Goal: Information Seeking & Learning: Learn about a topic

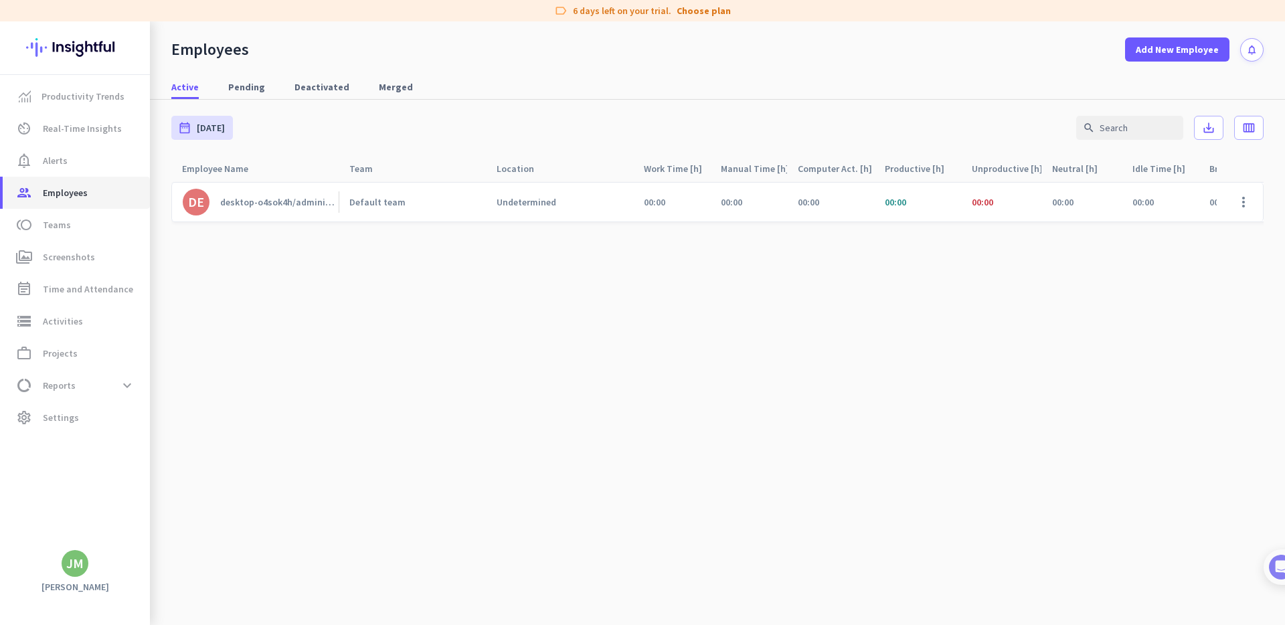
click at [86, 192] on span "Employees" at bounding box center [65, 193] width 45 height 16
click at [72, 145] on link "notification_important Alerts" at bounding box center [76, 161] width 147 height 32
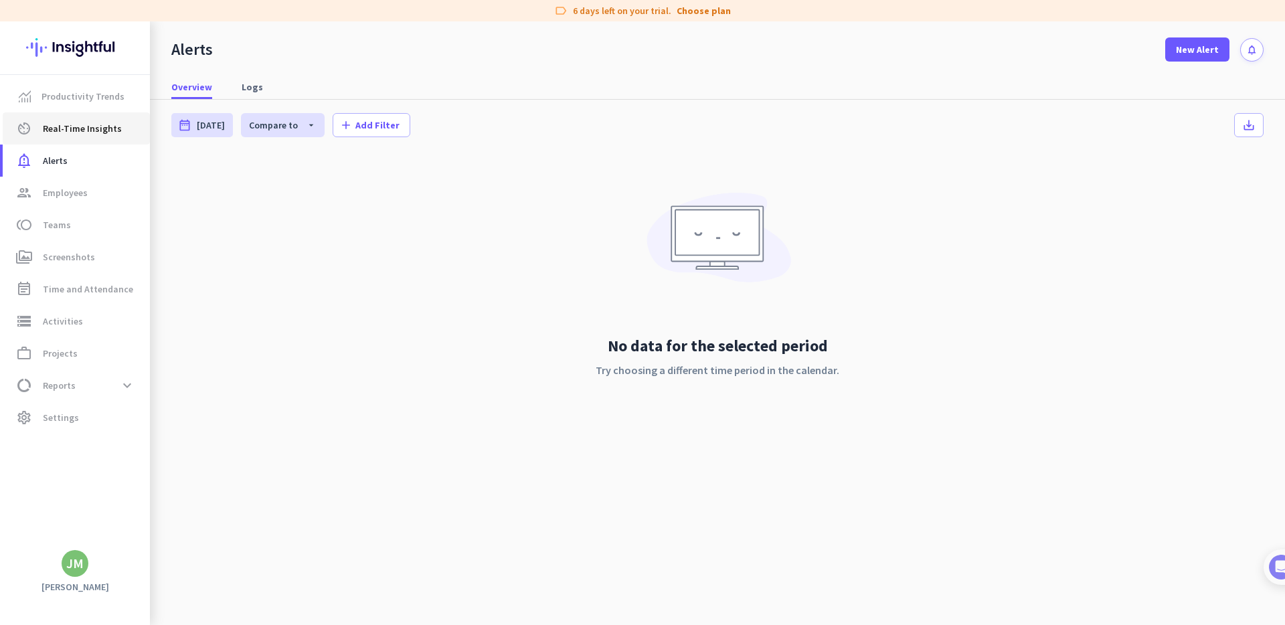
click at [74, 133] on span "Real-Time Insights" at bounding box center [82, 128] width 79 height 16
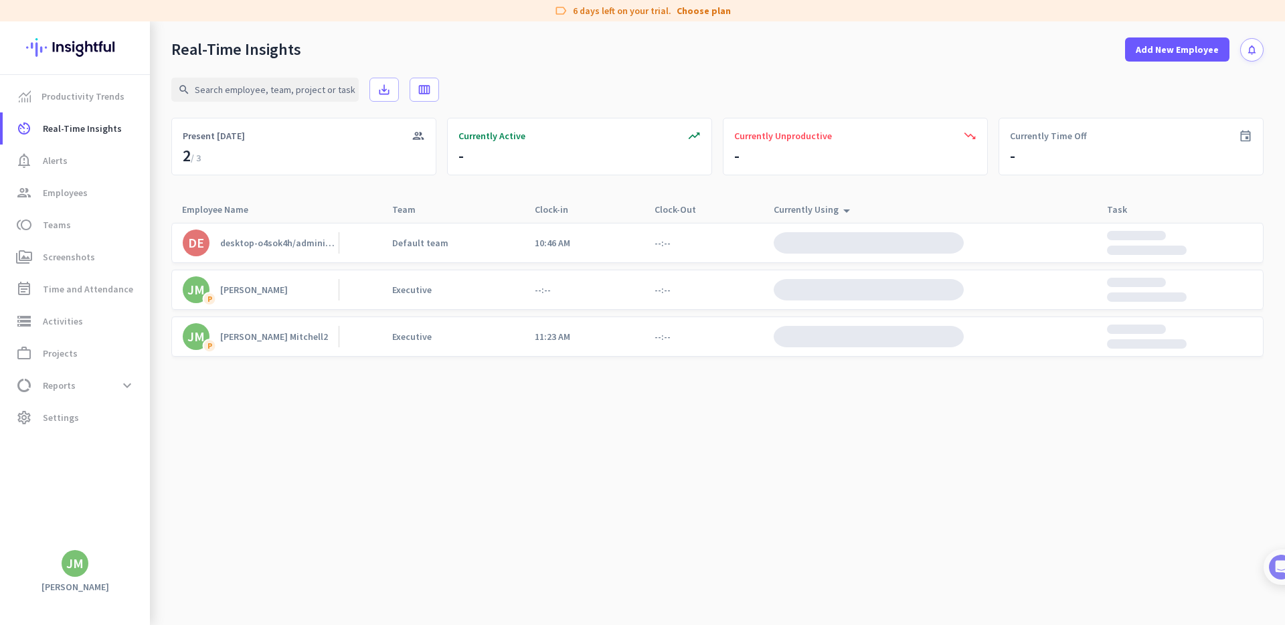
click at [250, 333] on div "[PERSON_NAME] Mitchell2" at bounding box center [274, 337] width 108 height 12
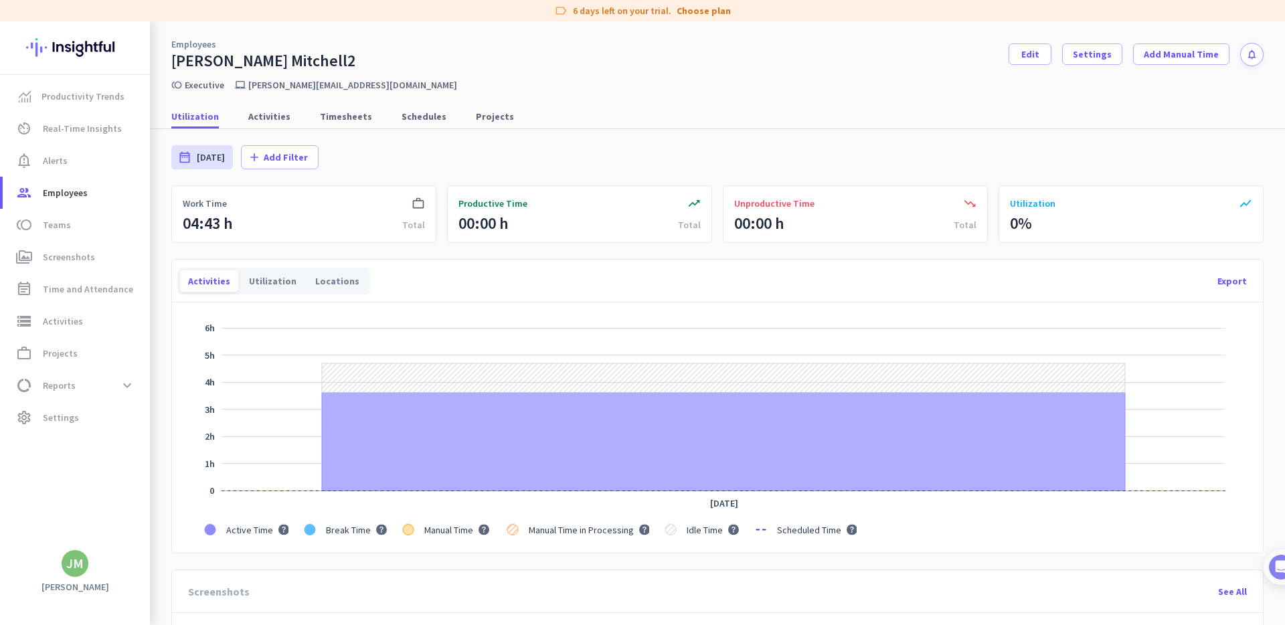
click at [707, 148] on div "date_range [DATE] [DATE] - [DATE] add Add Filter" at bounding box center [717, 157] width 1092 height 56
click at [988, 49] on div "Employees [PERSON_NAME] Mitchell2 Edit Settings Add Manual Time notifications" at bounding box center [717, 46] width 1135 height 50
click at [994, 48] on div "Employees [PERSON_NAME] Mitchell2 Edit Settings Add Manual Time notifications" at bounding box center [717, 46] width 1135 height 50
click at [856, 102] on nav "Utilization Activities Timesheets Schedules Projects" at bounding box center [717, 110] width 1135 height 38
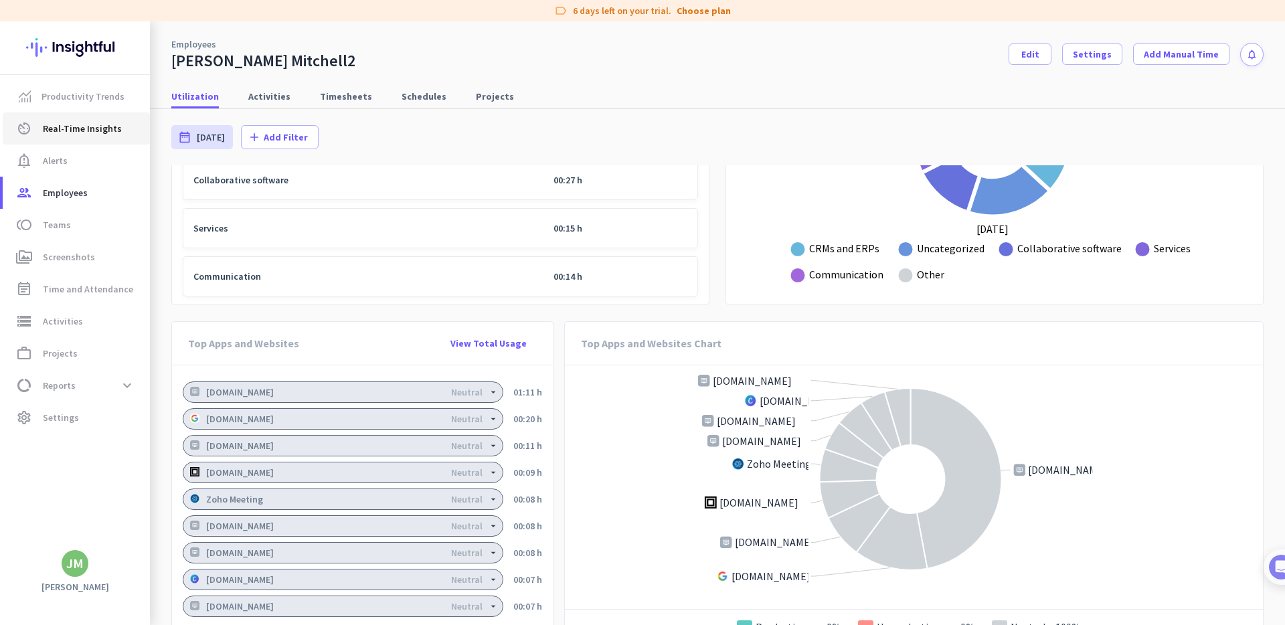
scroll to position [894, 0]
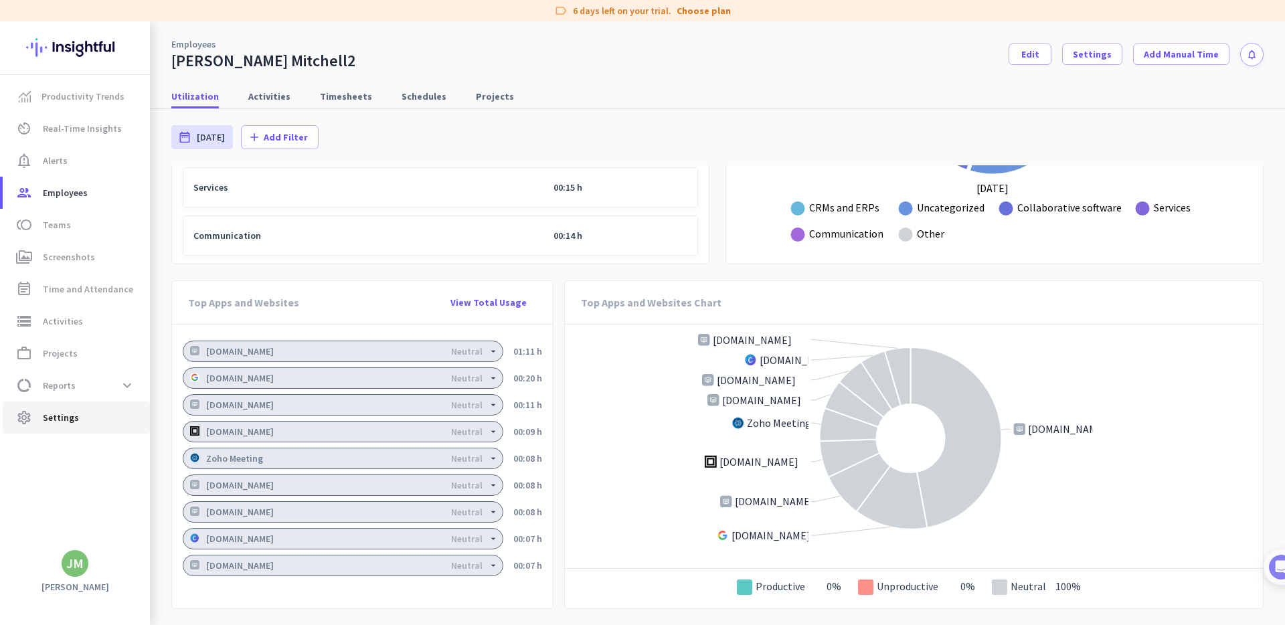
click at [96, 409] on link "settings Settings" at bounding box center [76, 418] width 147 height 32
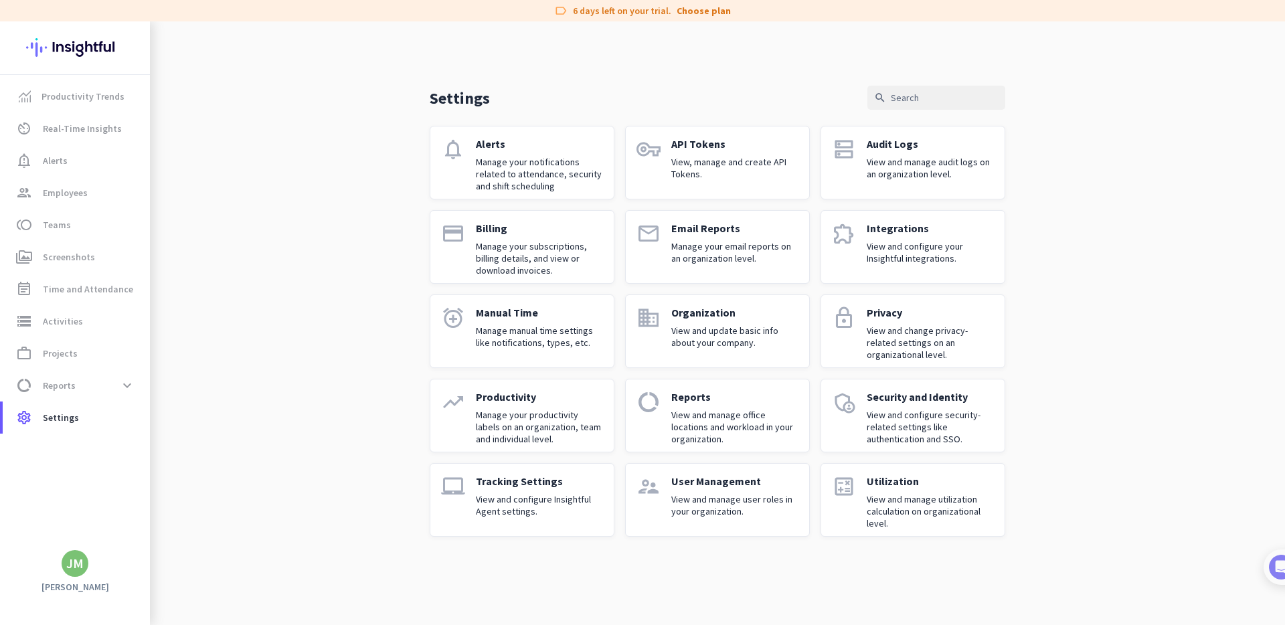
click at [479, 496] on p "View and configure Insightful Agent settings." at bounding box center [539, 505] width 127 height 24
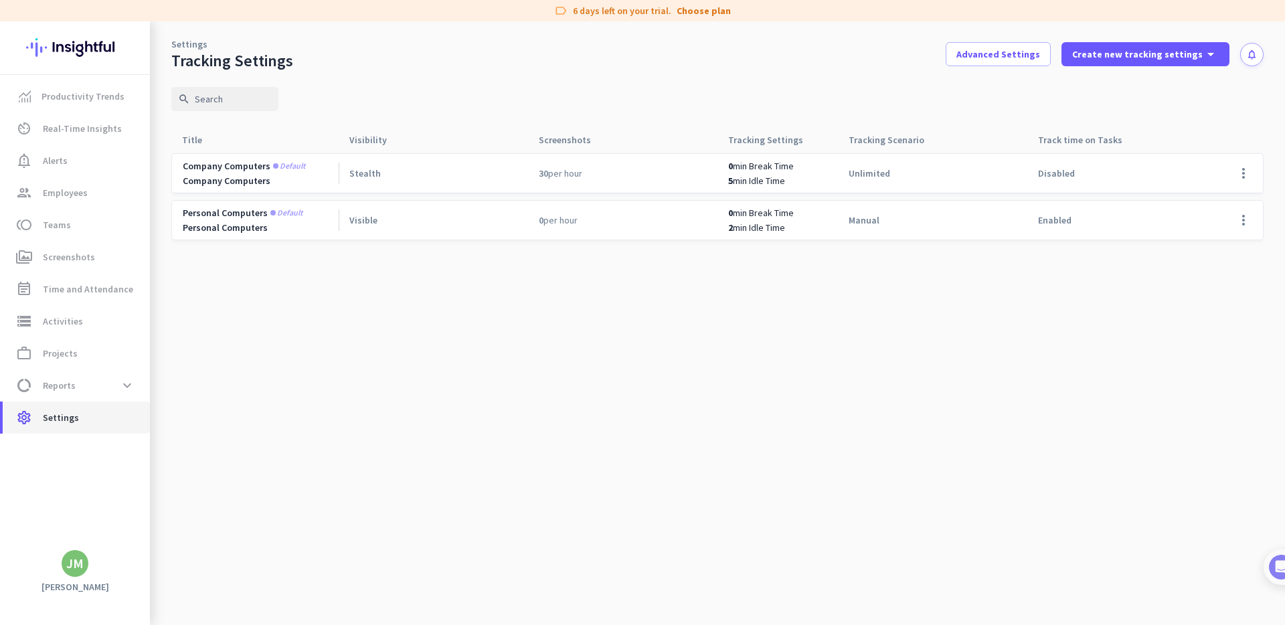
click at [87, 415] on span "settings Settings" at bounding box center [76, 418] width 126 height 16
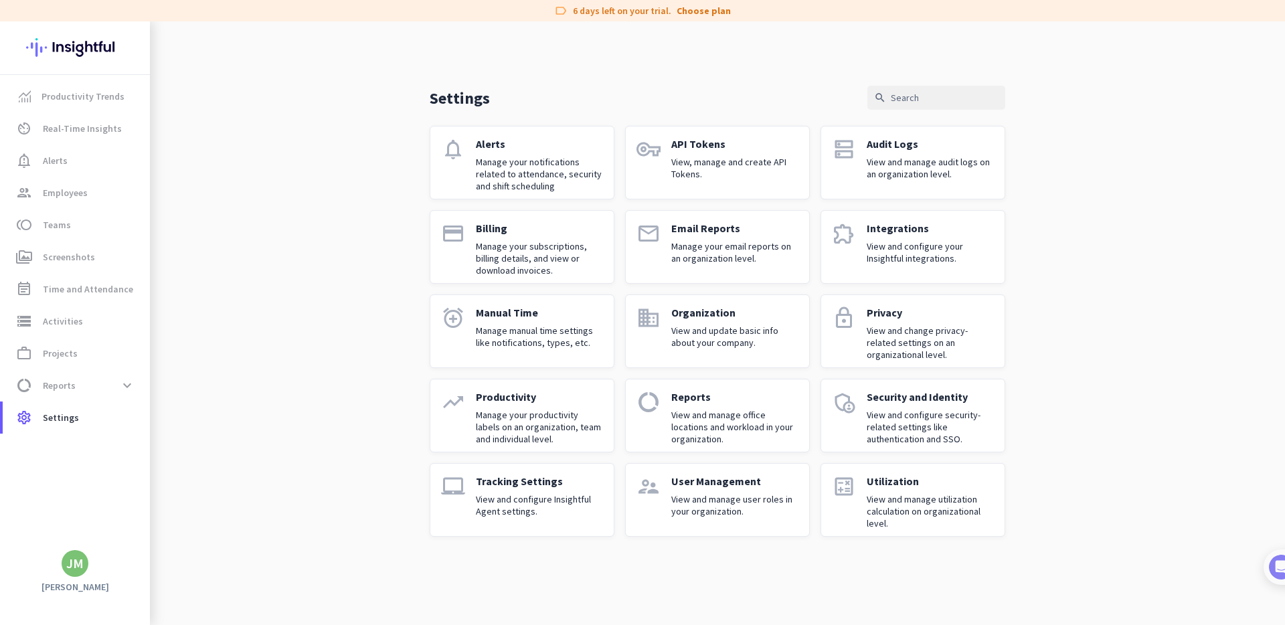
click at [548, 410] on p "Manage your productivity labels on an organization, team and individual level." at bounding box center [539, 427] width 127 height 36
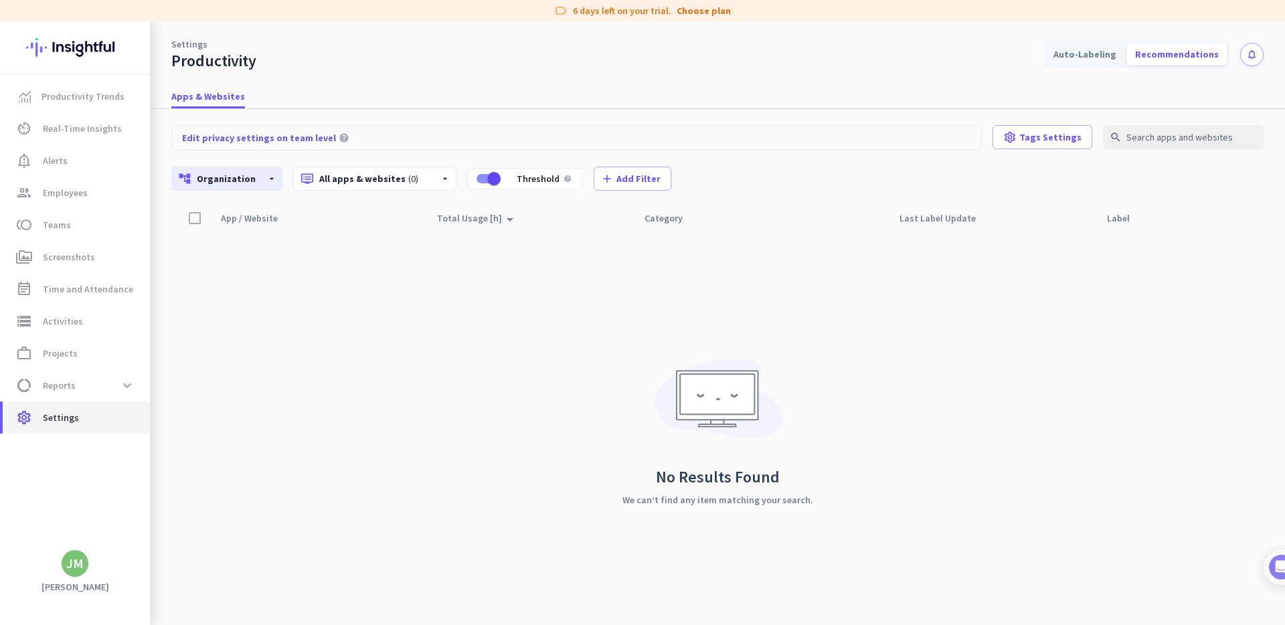
click at [84, 426] on link "settings Settings" at bounding box center [76, 418] width 147 height 32
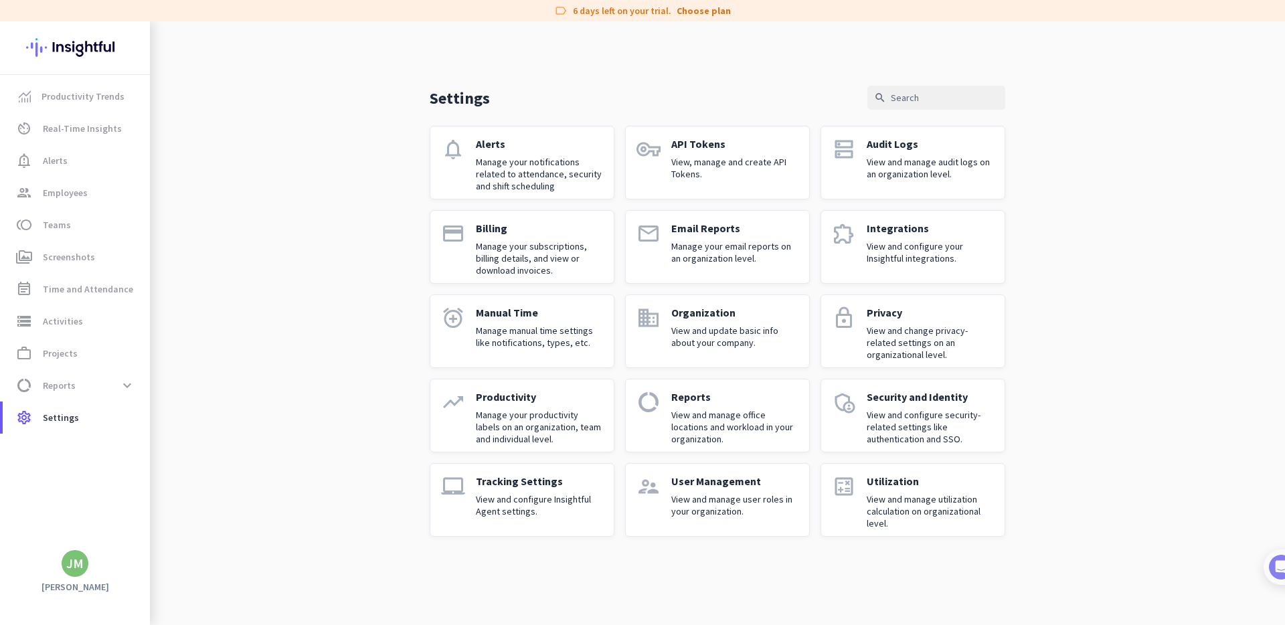
click at [860, 493] on link "calculate Utilization View and manage utilization calculation on organizational…" at bounding box center [913, 500] width 185 height 74
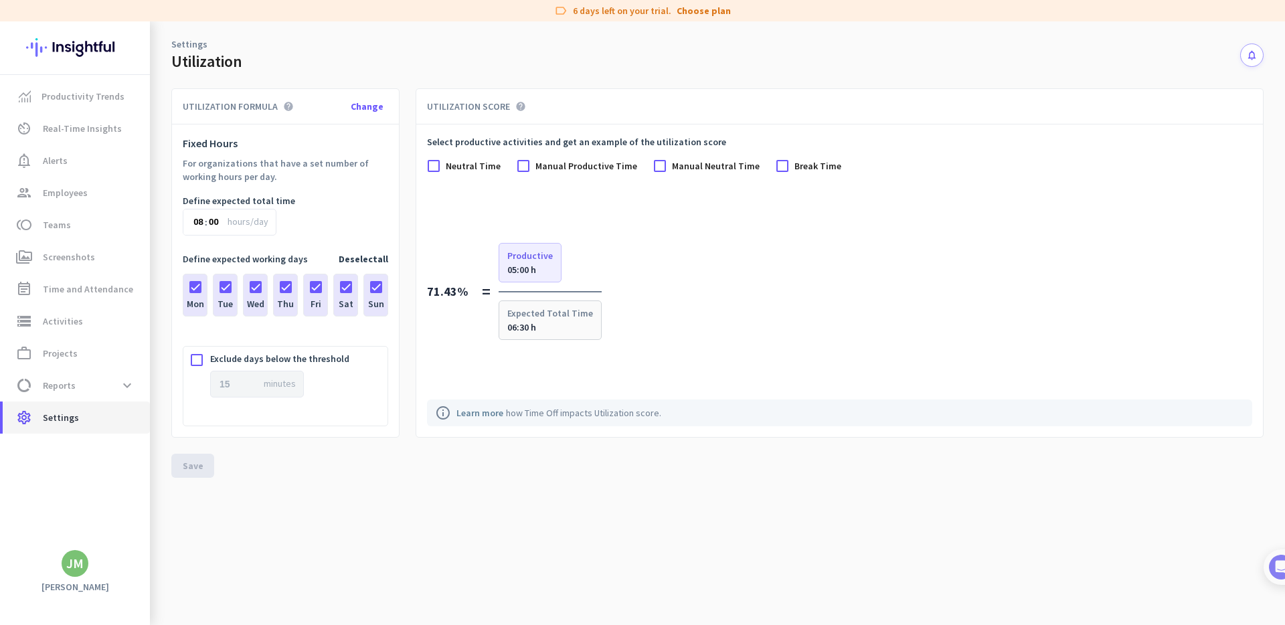
click at [59, 425] on span "Settings" at bounding box center [61, 418] width 36 height 16
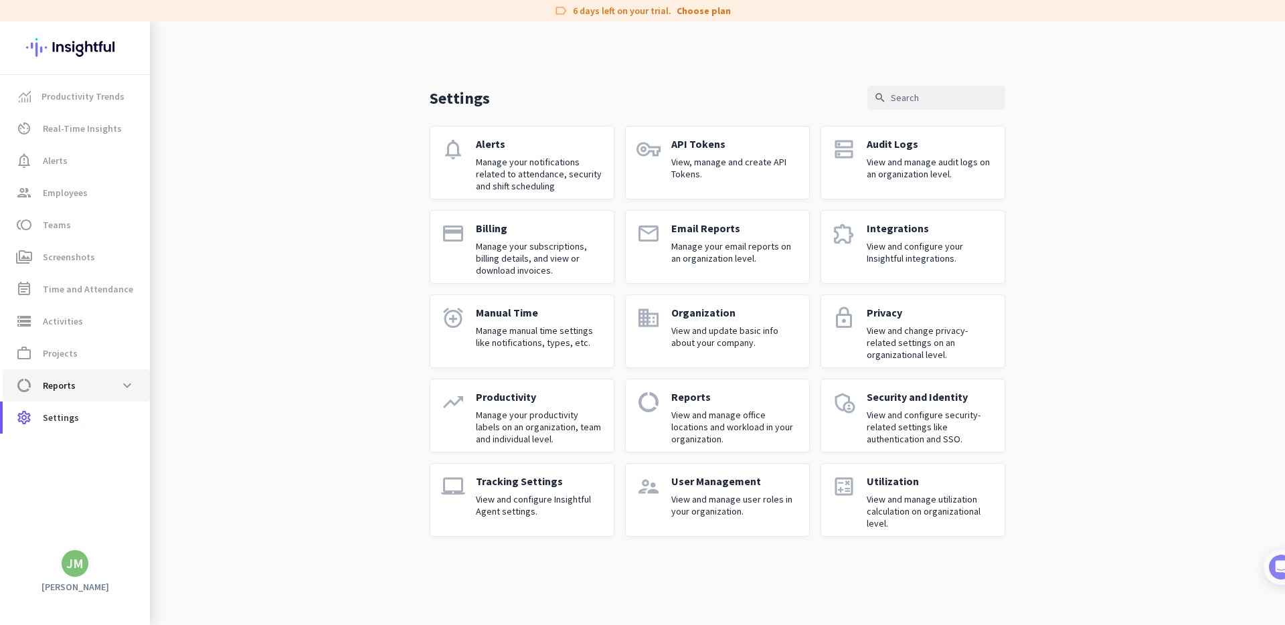
click at [16, 382] on icon "data_usage" at bounding box center [24, 386] width 16 height 16
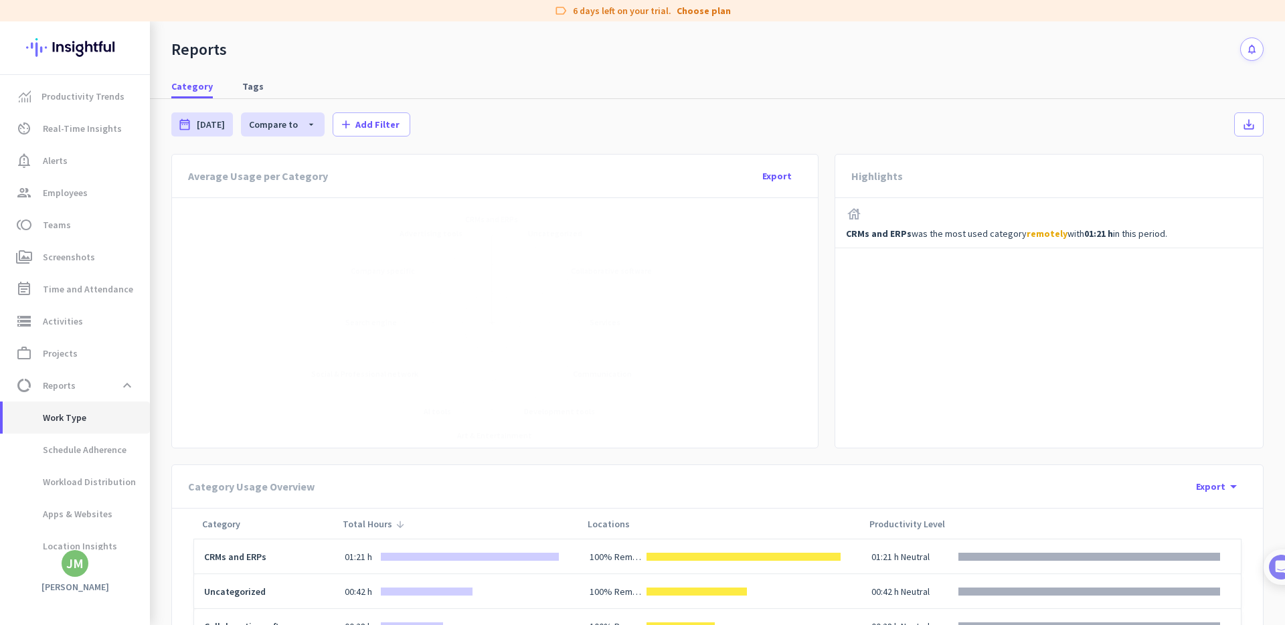
scroll to position [12, 0]
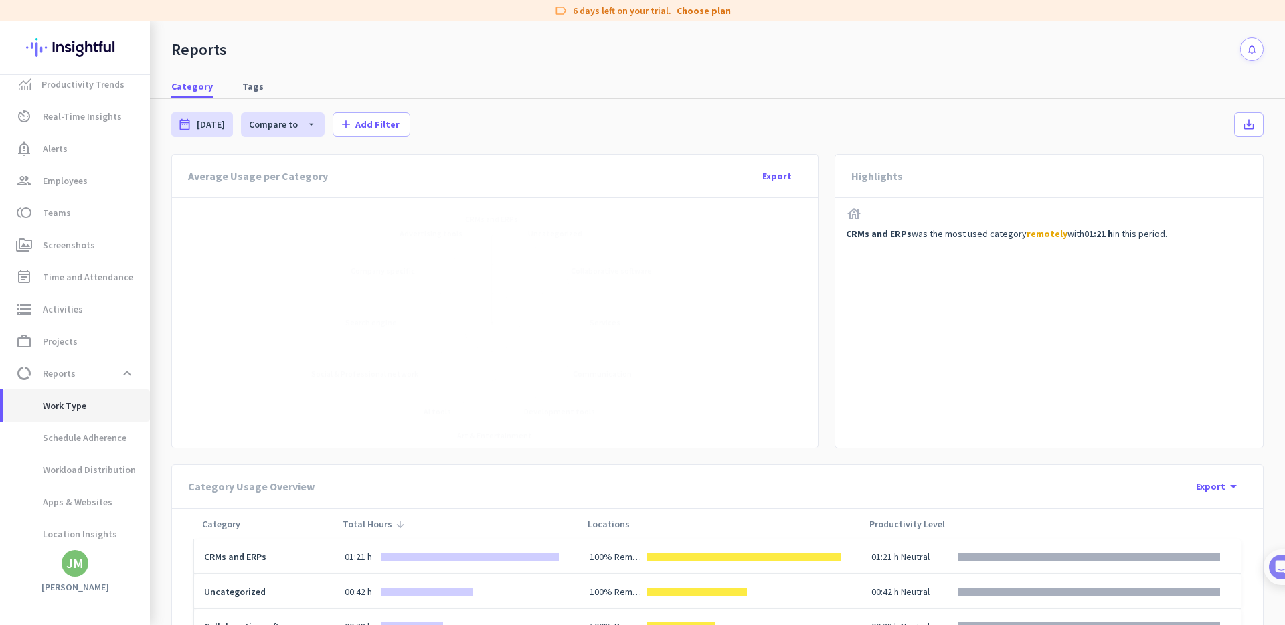
click at [69, 412] on span "Work Type" at bounding box center [49, 406] width 73 height 32
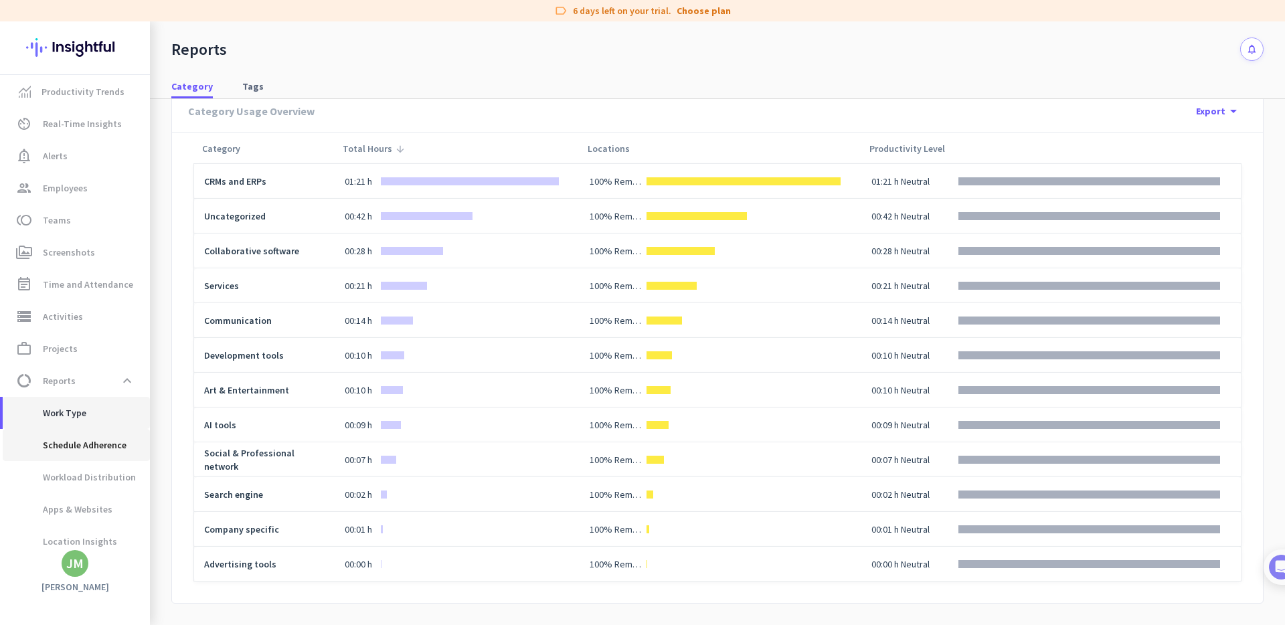
scroll to position [0, 0]
click at [102, 449] on span "Schedule Adherence" at bounding box center [69, 450] width 113 height 32
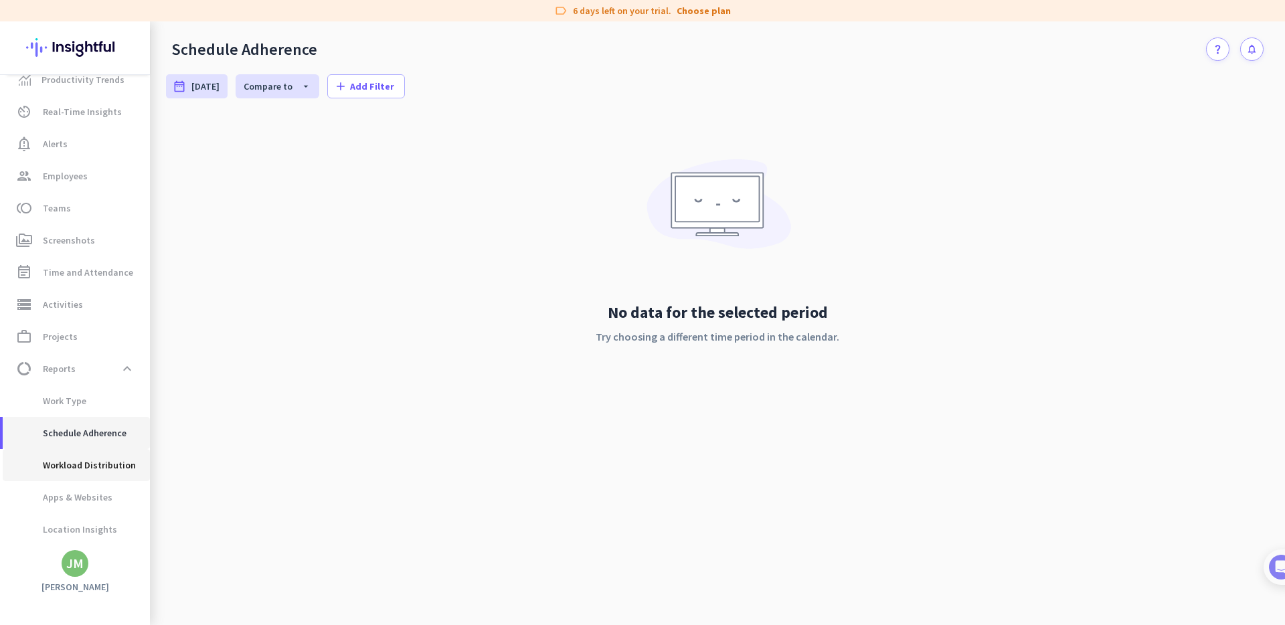
scroll to position [25, 0]
click at [105, 456] on span "Workload Distribution" at bounding box center [74, 457] width 123 height 32
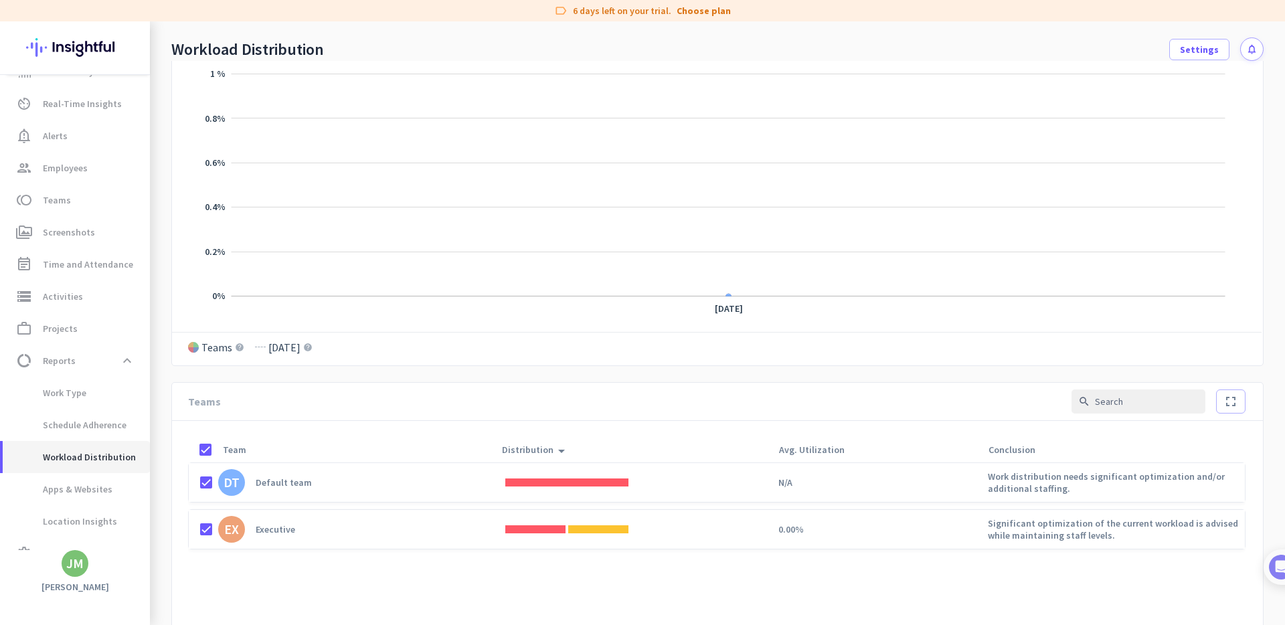
scroll to position [191, 0]
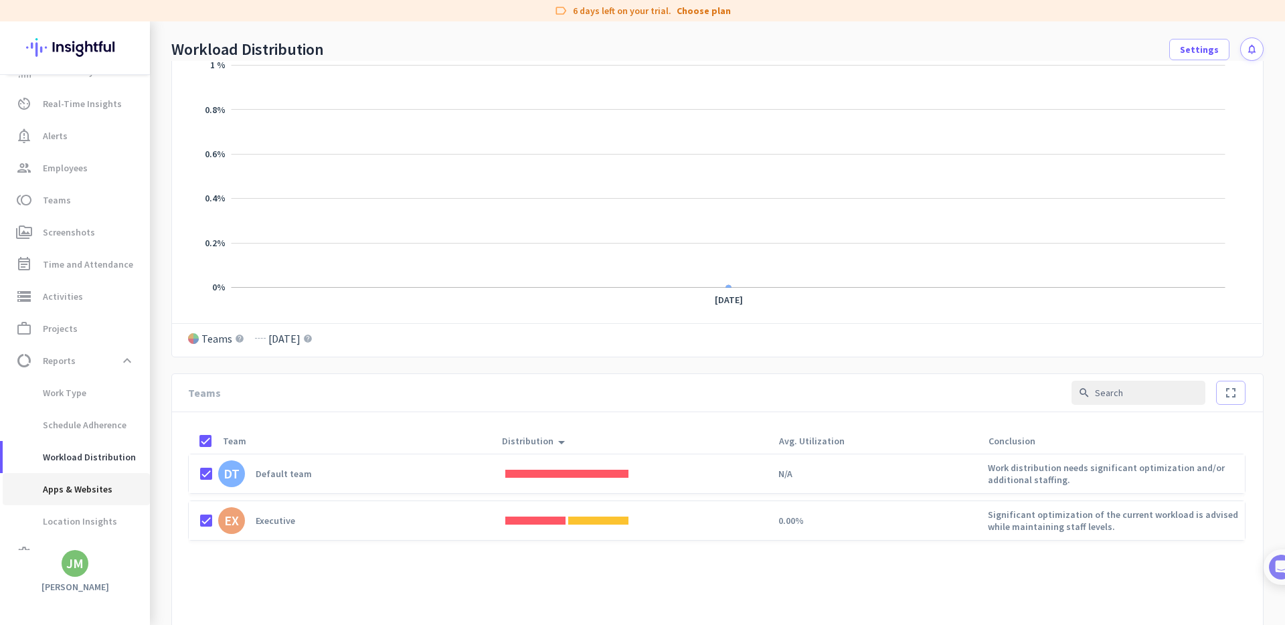
click at [90, 489] on span "Apps & Websites" at bounding box center [62, 489] width 99 height 32
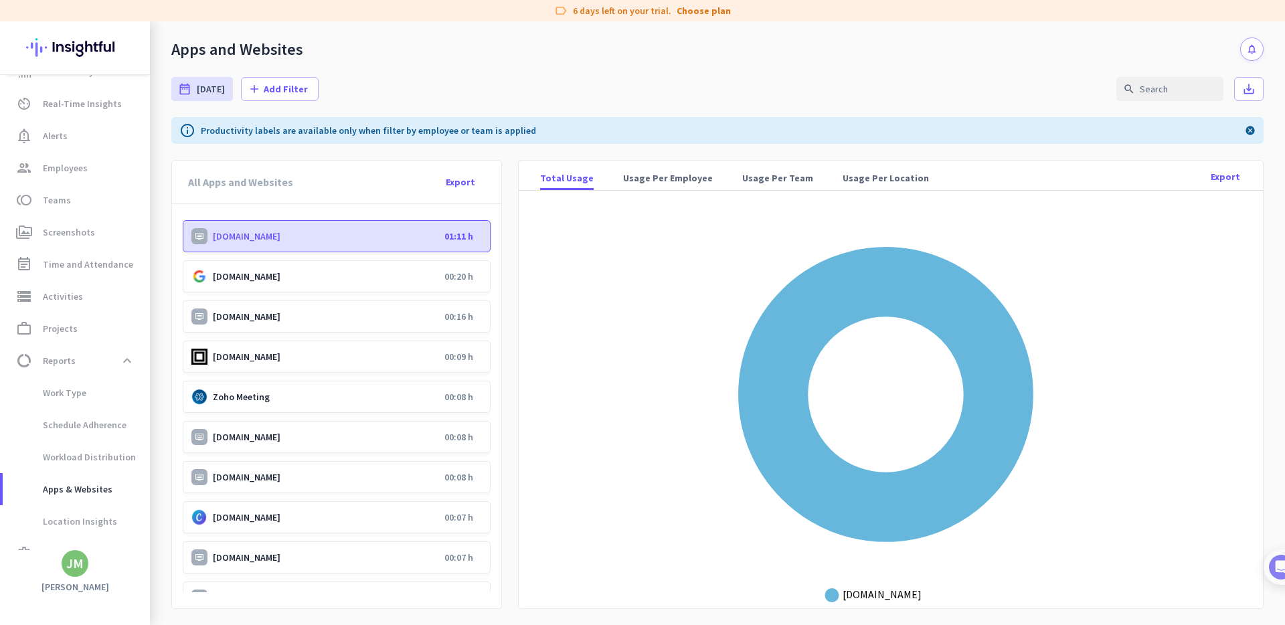
click at [416, 278] on p "[DOMAIN_NAME]" at bounding box center [326, 276] width 226 height 12
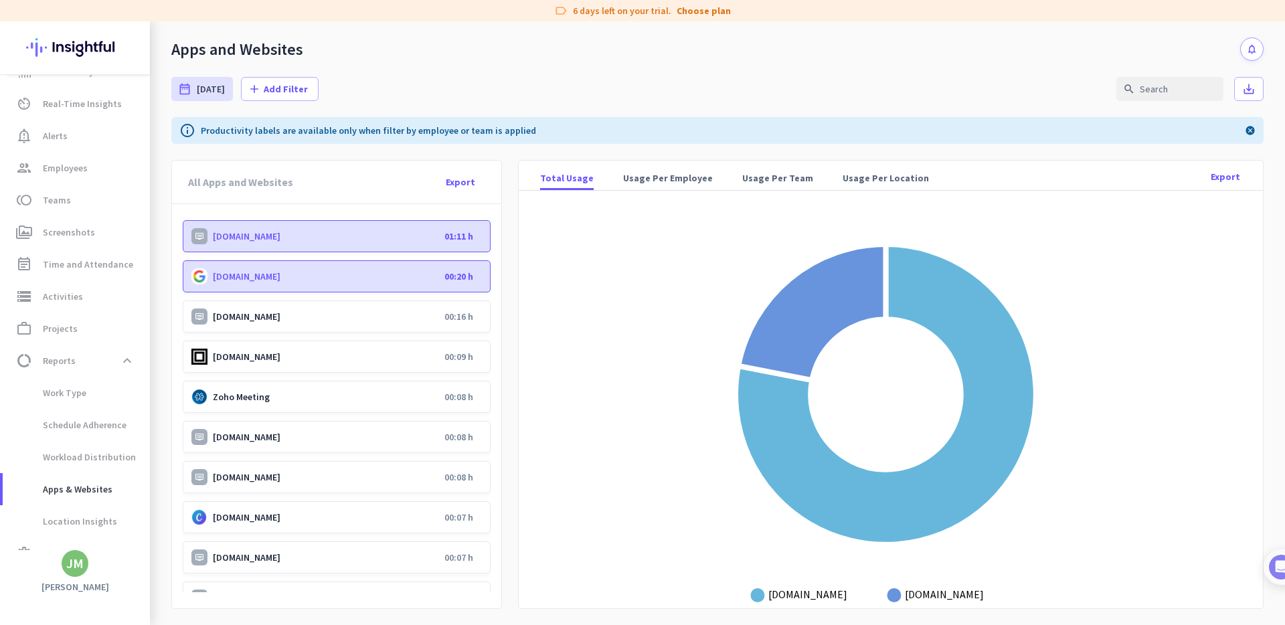
click at [433, 318] on div "[DOMAIN_NAME] 00:16 h" at bounding box center [337, 317] width 308 height 32
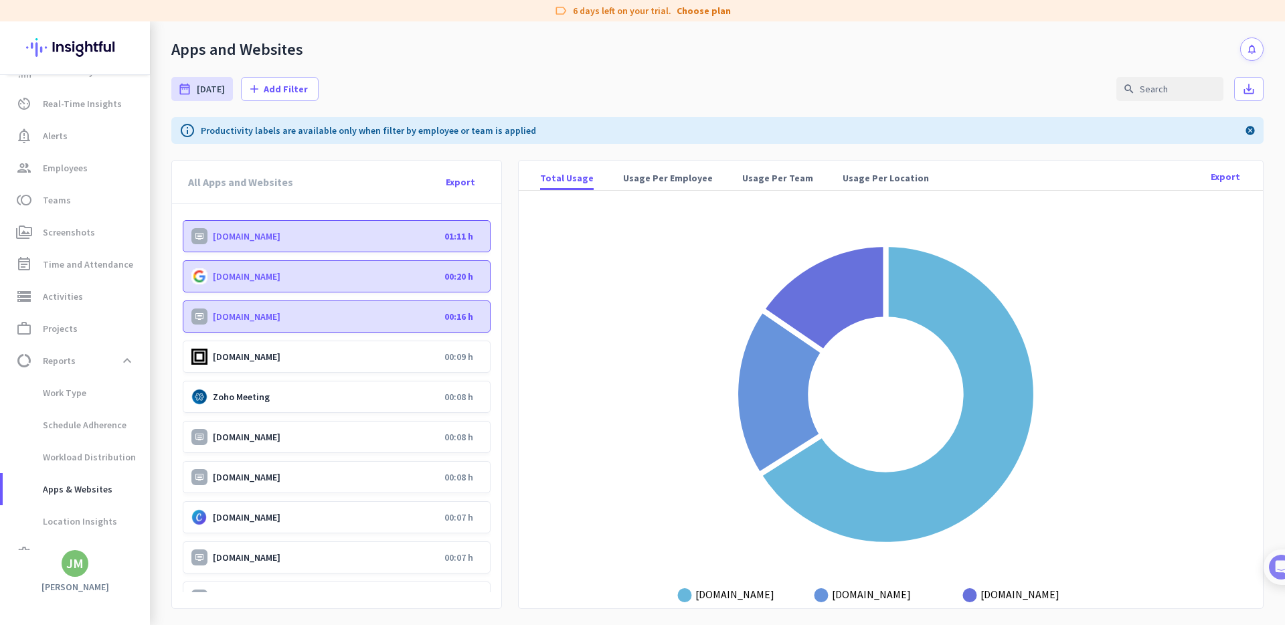
click at [425, 351] on p "[DOMAIN_NAME]" at bounding box center [326, 357] width 226 height 12
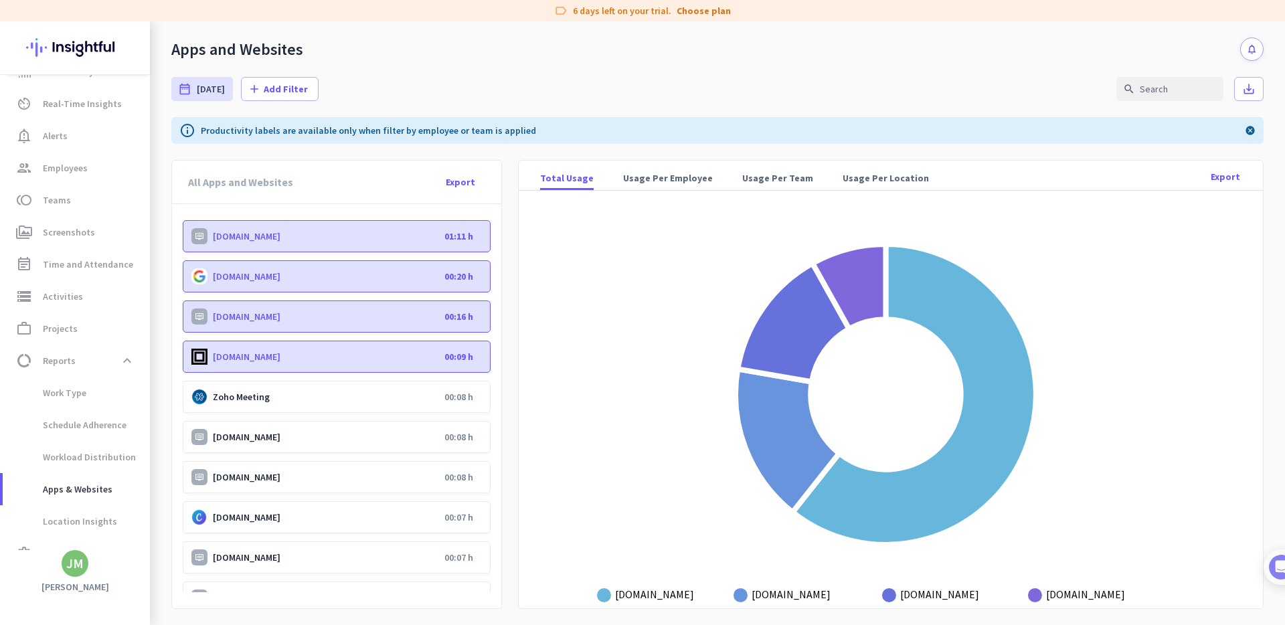
click at [418, 387] on div "Zoho Meeting 00:08 h" at bounding box center [337, 397] width 308 height 32
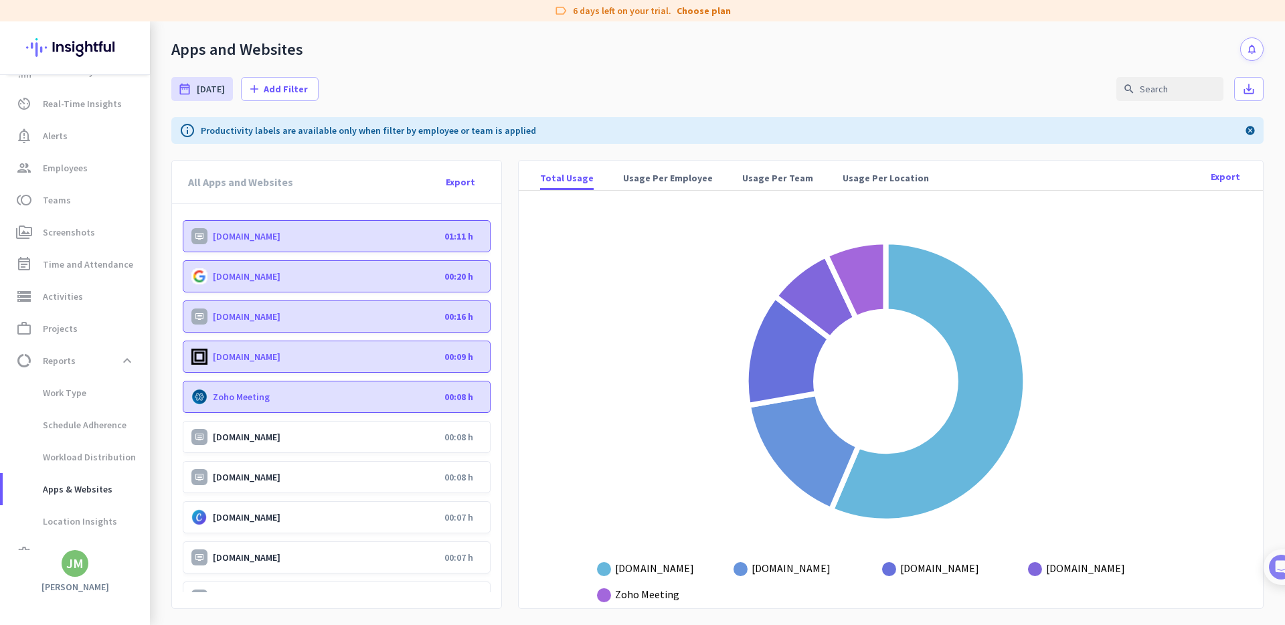
click at [406, 434] on p "[DOMAIN_NAME]" at bounding box center [326, 437] width 226 height 12
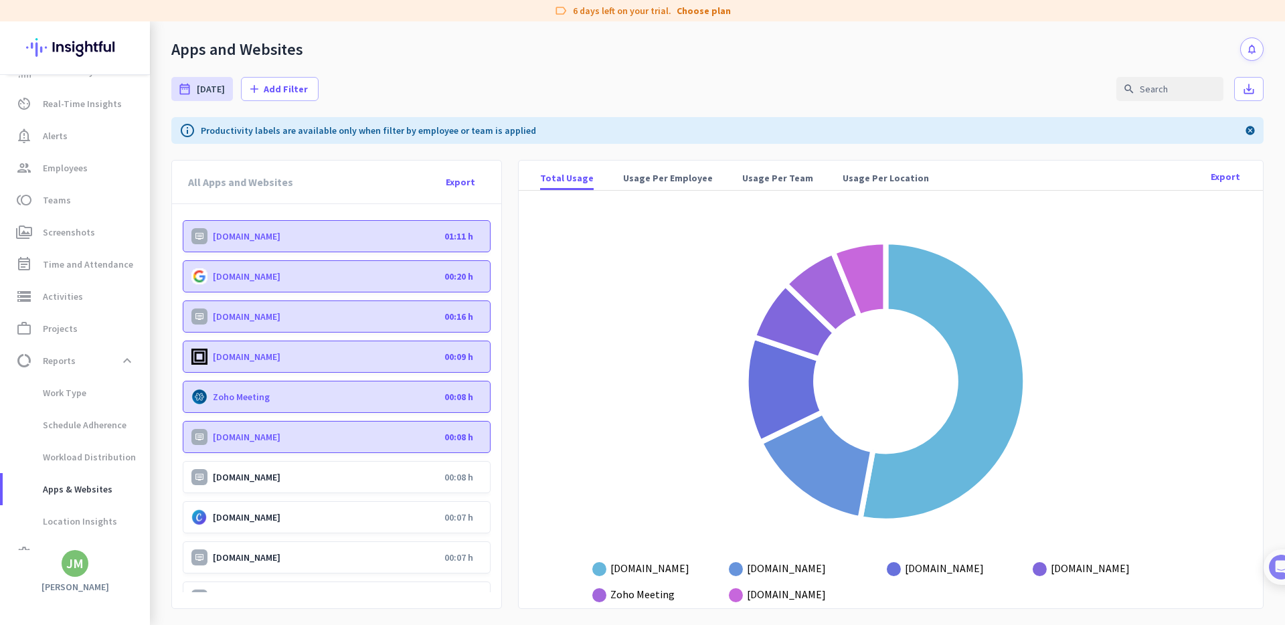
click at [386, 467] on div "[DOMAIN_NAME] 00:08 h" at bounding box center [337, 477] width 308 height 32
